Goal: Find specific page/section: Find specific page/section

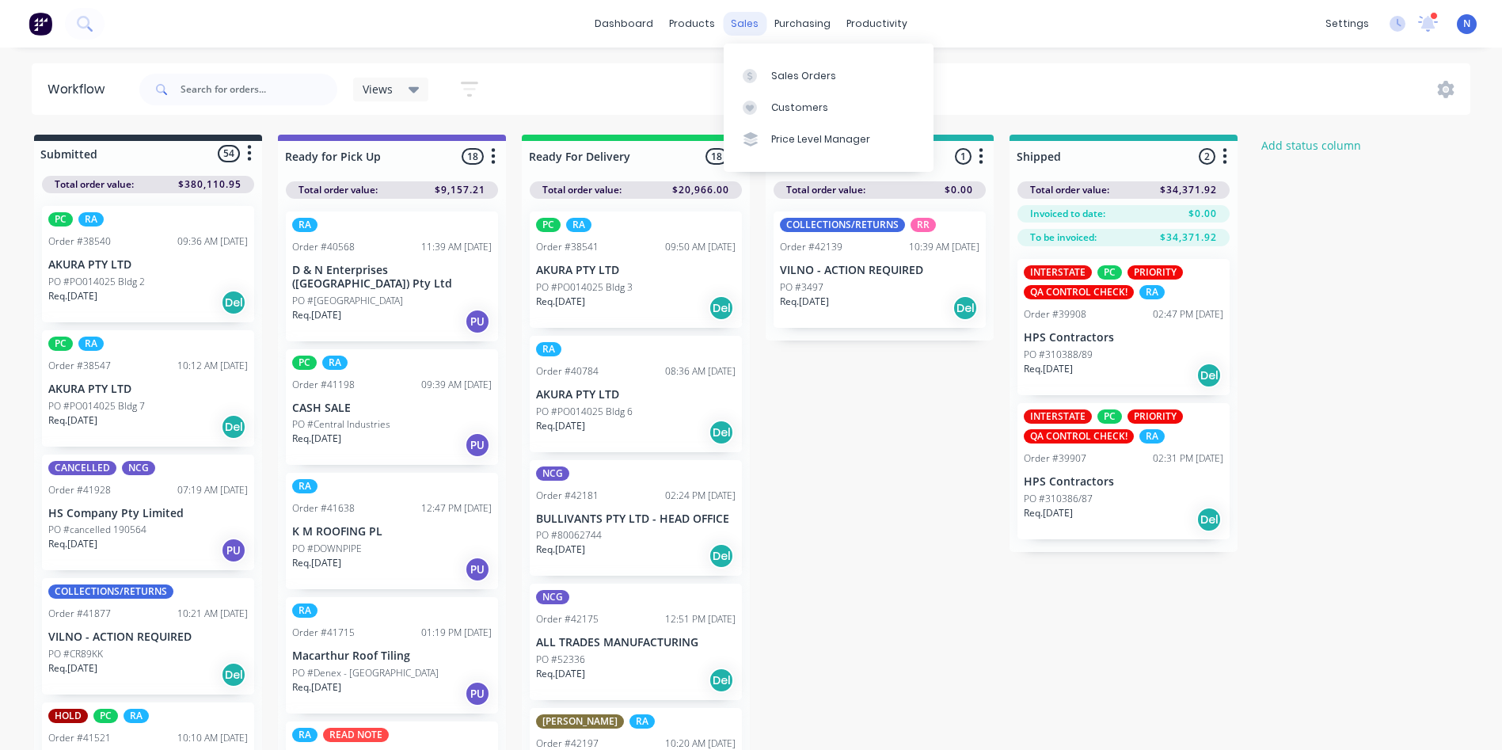
click at [747, 32] on div "sales" at bounding box center [745, 24] width 44 height 24
click at [781, 70] on div "Sales Orders" at bounding box center [803, 76] width 65 height 14
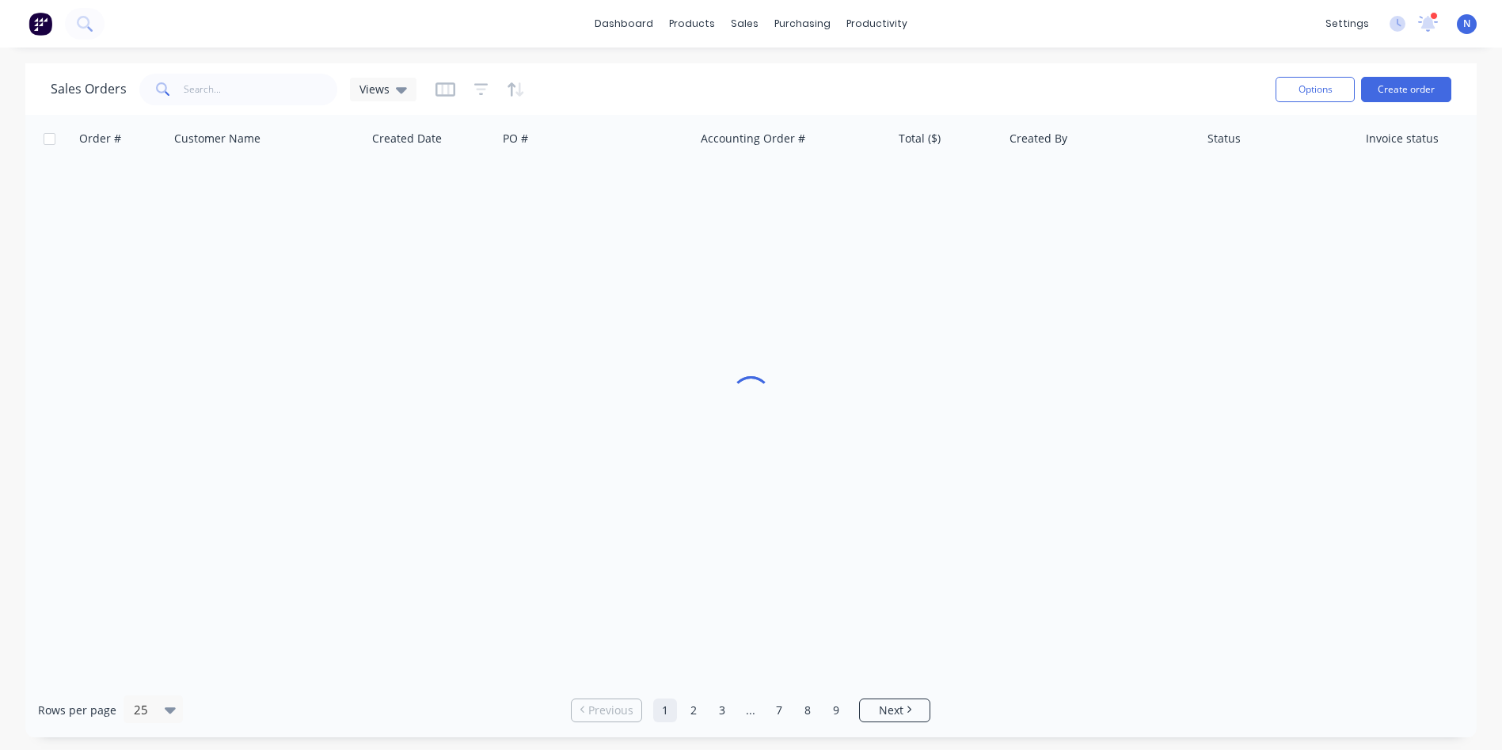
click at [781, 70] on div "Sales Orders Views" at bounding box center [657, 89] width 1212 height 39
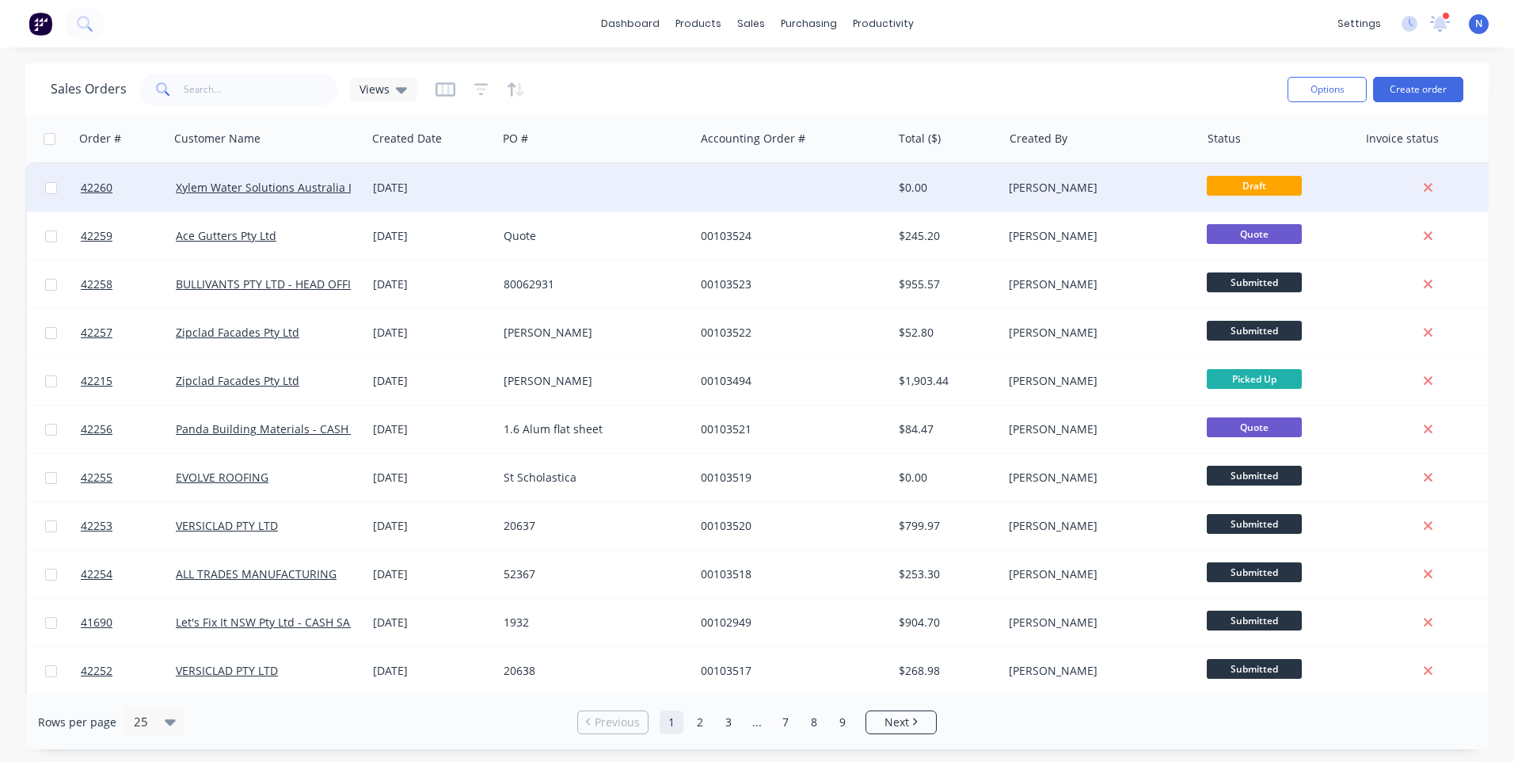
click at [432, 197] on div "[DATE]" at bounding box center [432, 187] width 131 height 47
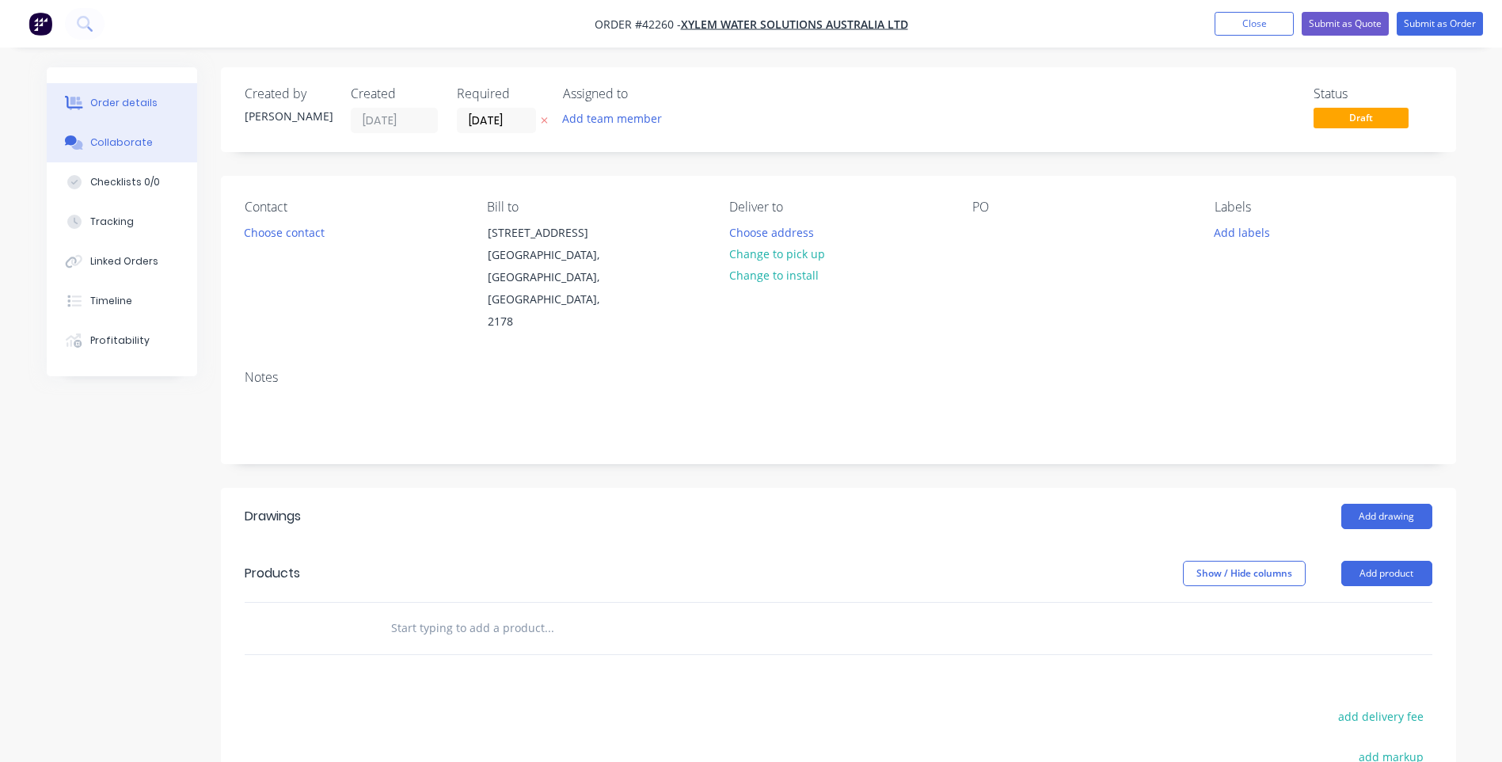
click at [150, 150] on button "Collaborate" at bounding box center [122, 143] width 150 height 40
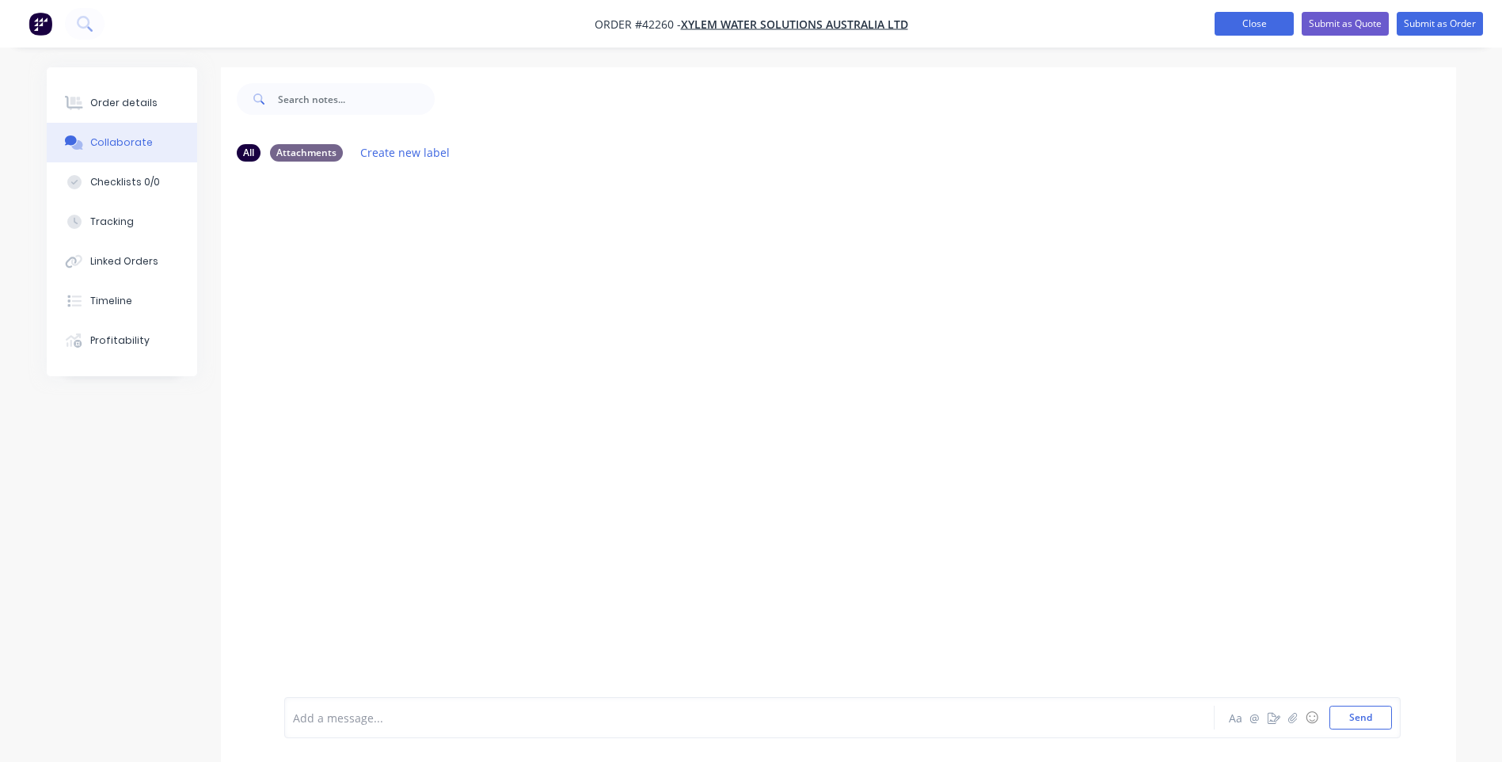
click at [1262, 26] on button "Close" at bounding box center [1253, 24] width 79 height 24
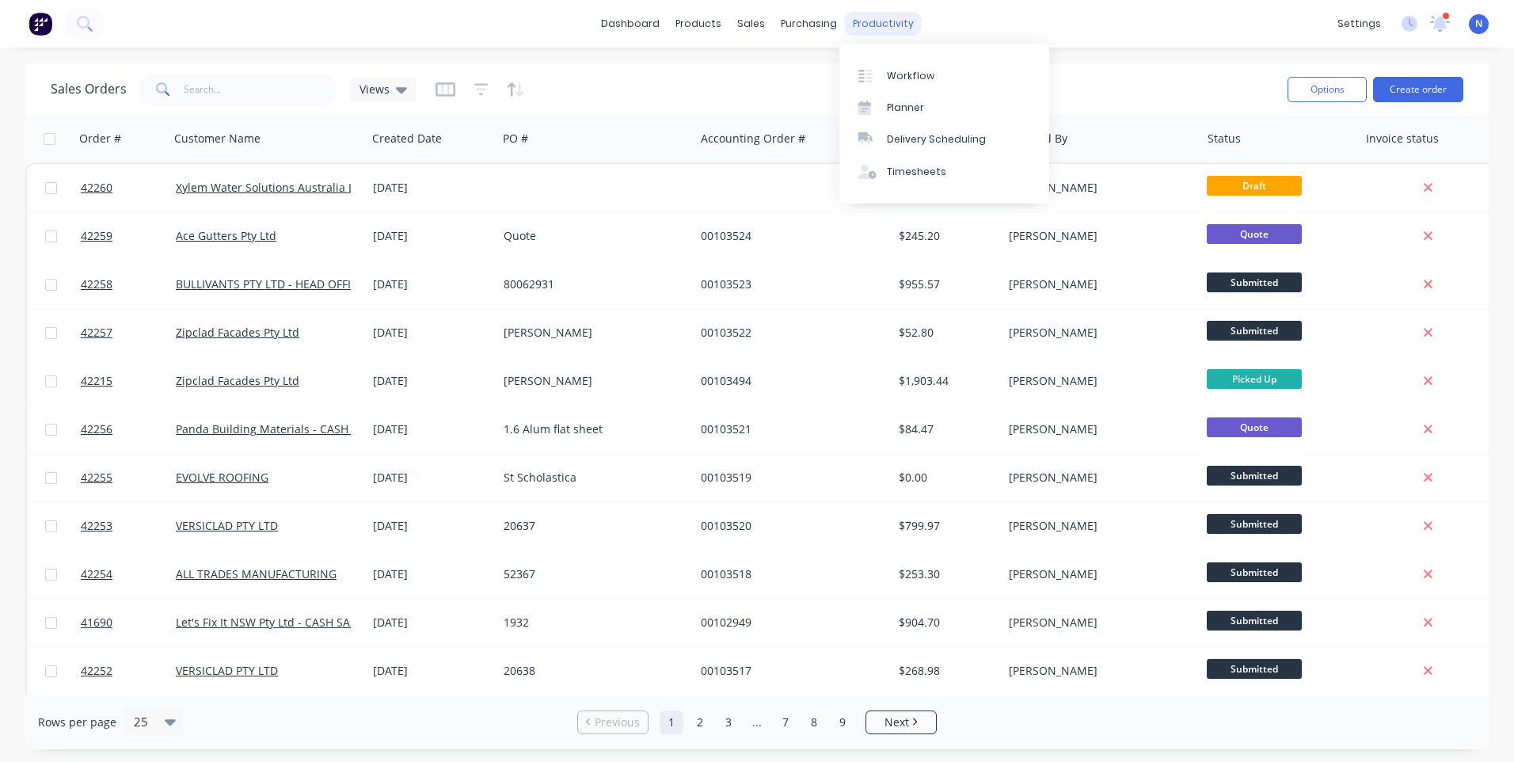
click at [898, 22] on div "productivity" at bounding box center [883, 24] width 77 height 24
click at [912, 71] on div "Workflow" at bounding box center [910, 76] width 47 height 14
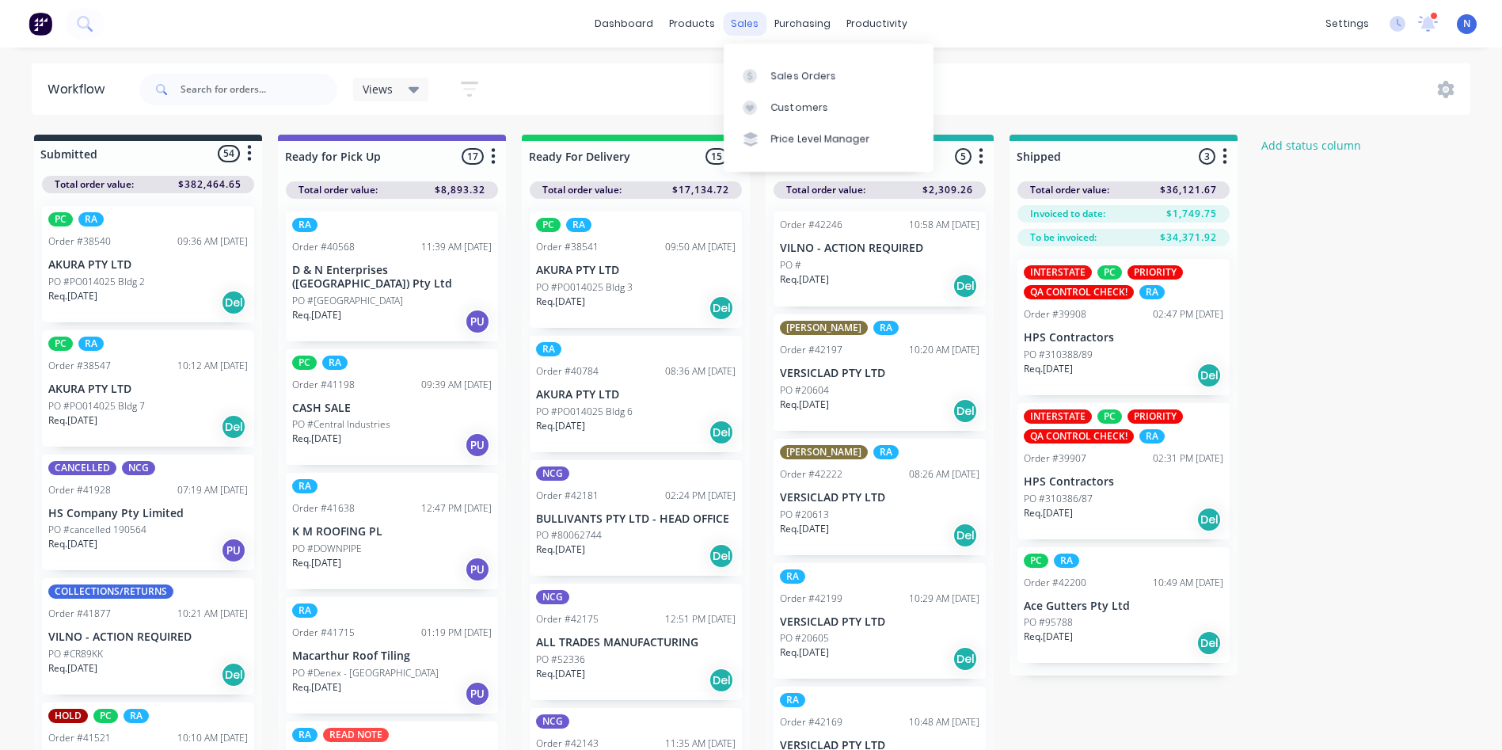
click at [745, 25] on div "sales" at bounding box center [745, 24] width 44 height 24
click at [786, 74] on div "Sales Orders" at bounding box center [803, 76] width 65 height 14
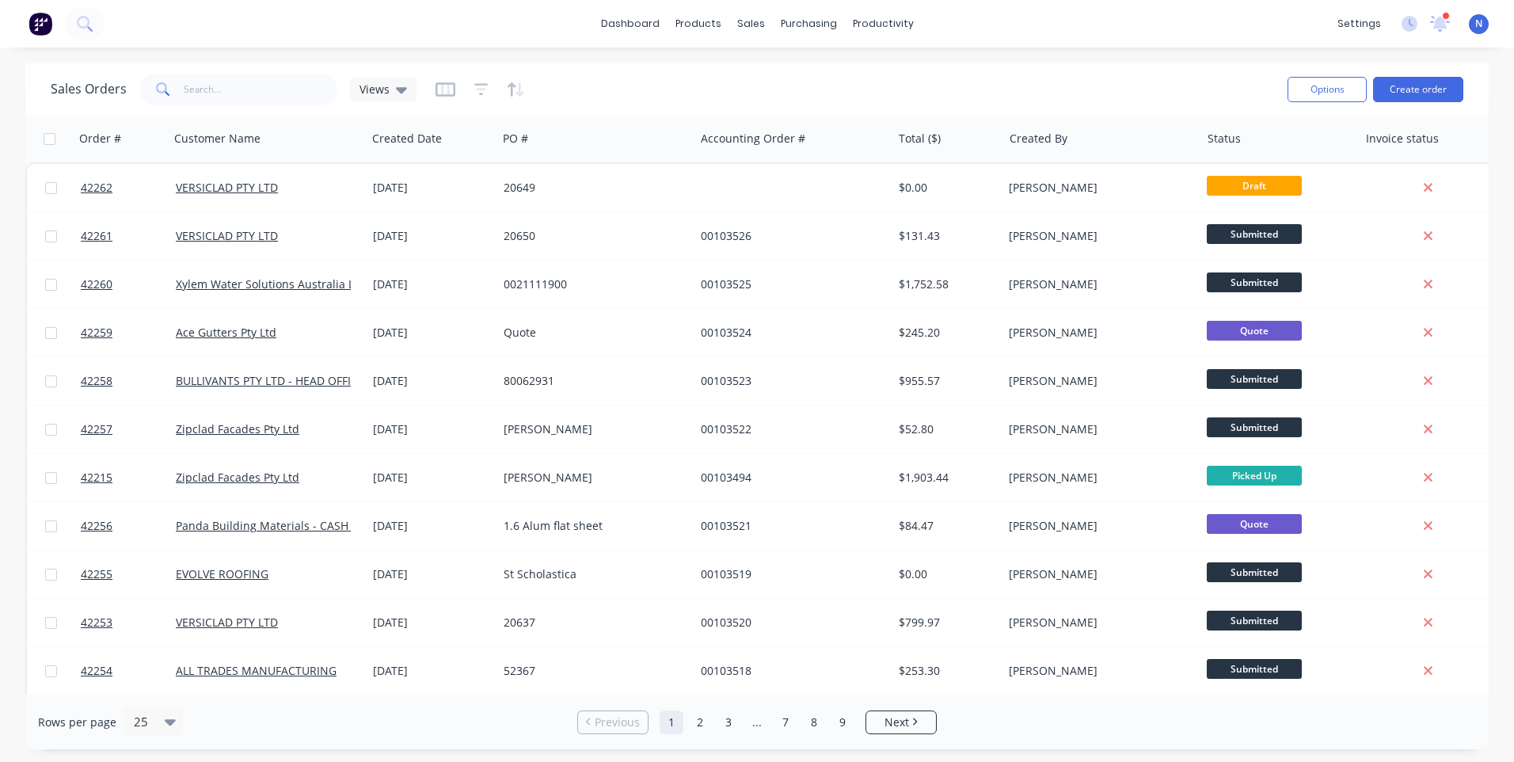
click at [709, 287] on div "00103525" at bounding box center [789, 284] width 176 height 16
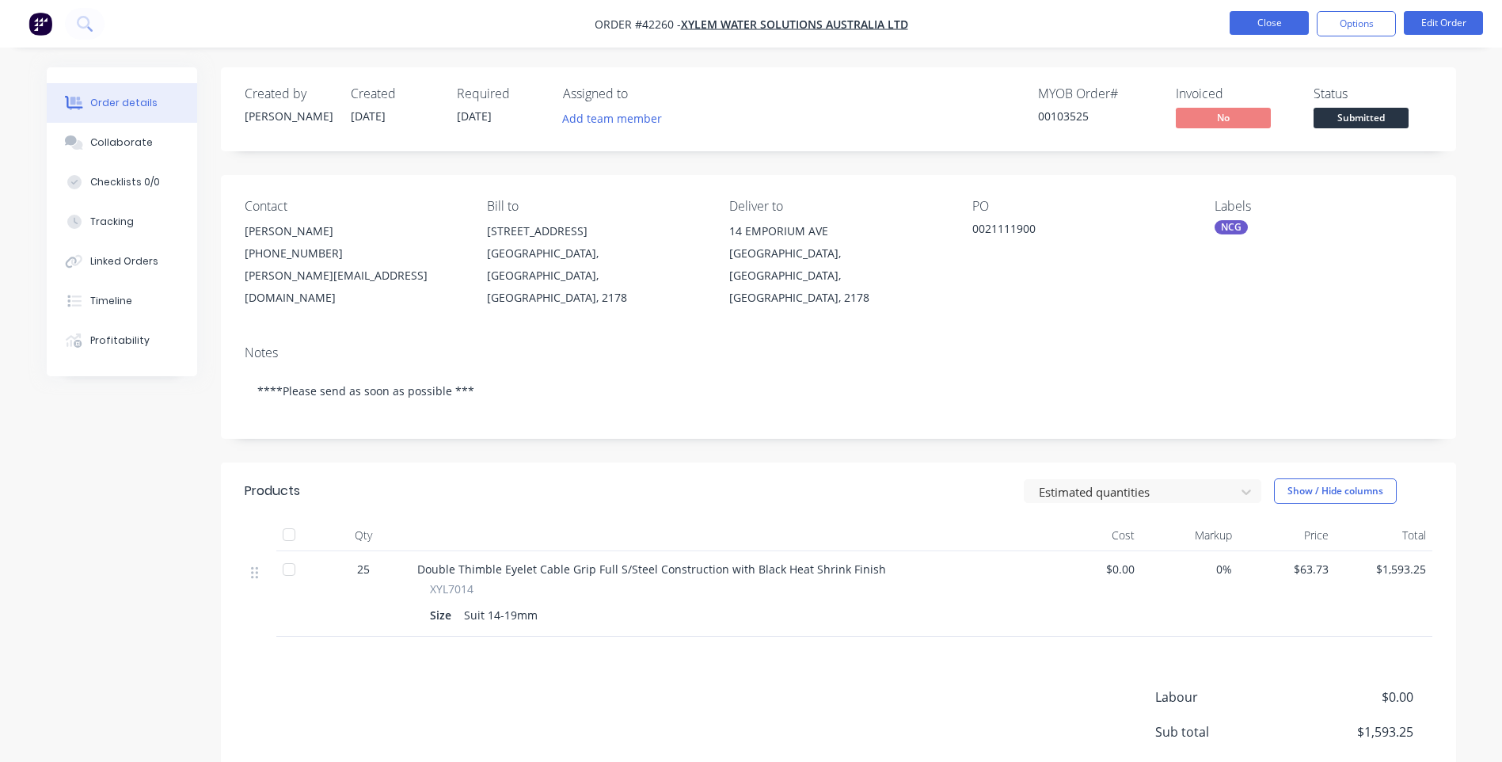
click at [1266, 25] on button "Close" at bounding box center [1268, 23] width 79 height 24
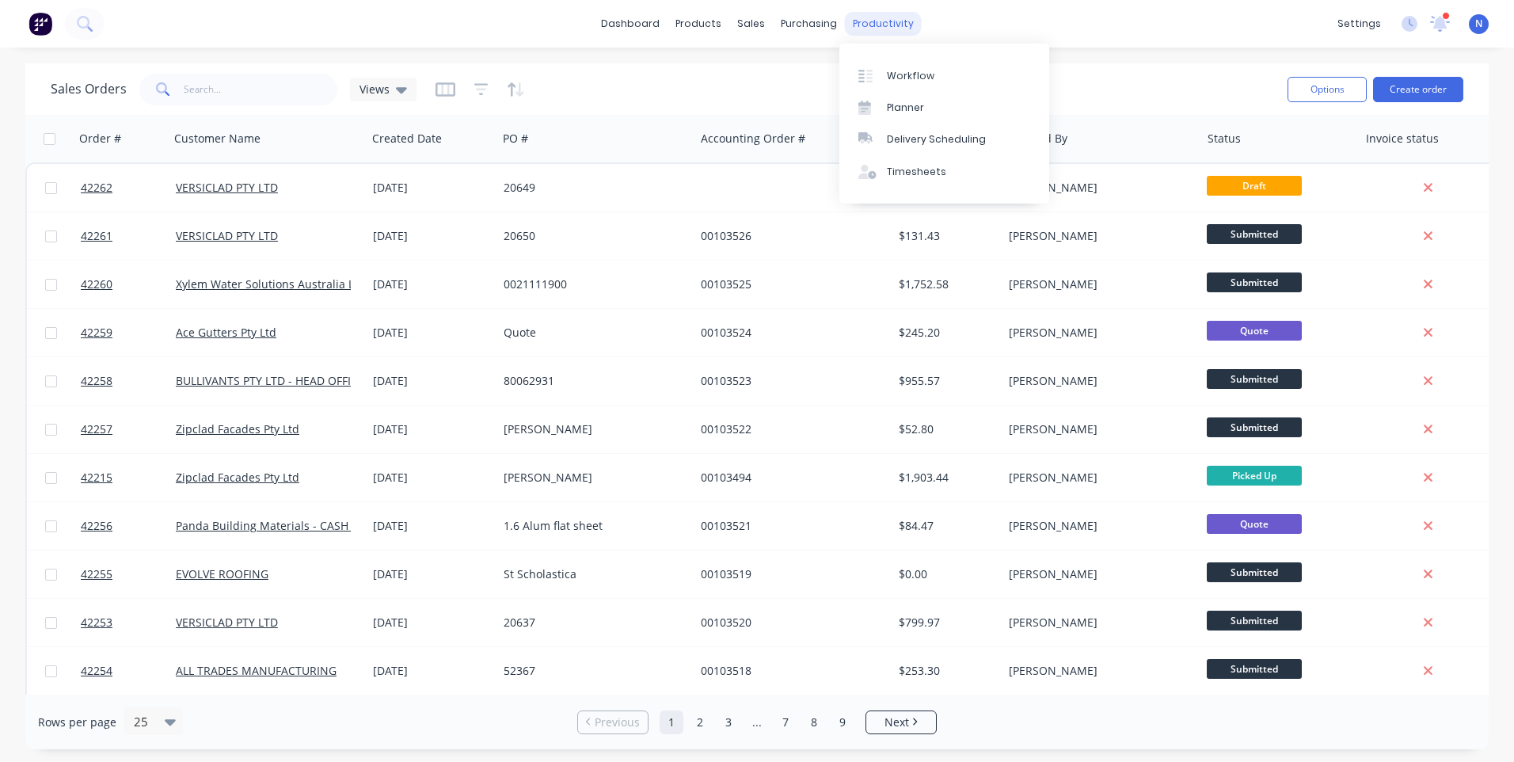
click at [870, 23] on div "productivity" at bounding box center [883, 24] width 77 height 24
click at [914, 78] on div "Workflow" at bounding box center [910, 76] width 47 height 14
